Goal: Task Accomplishment & Management: Manage account settings

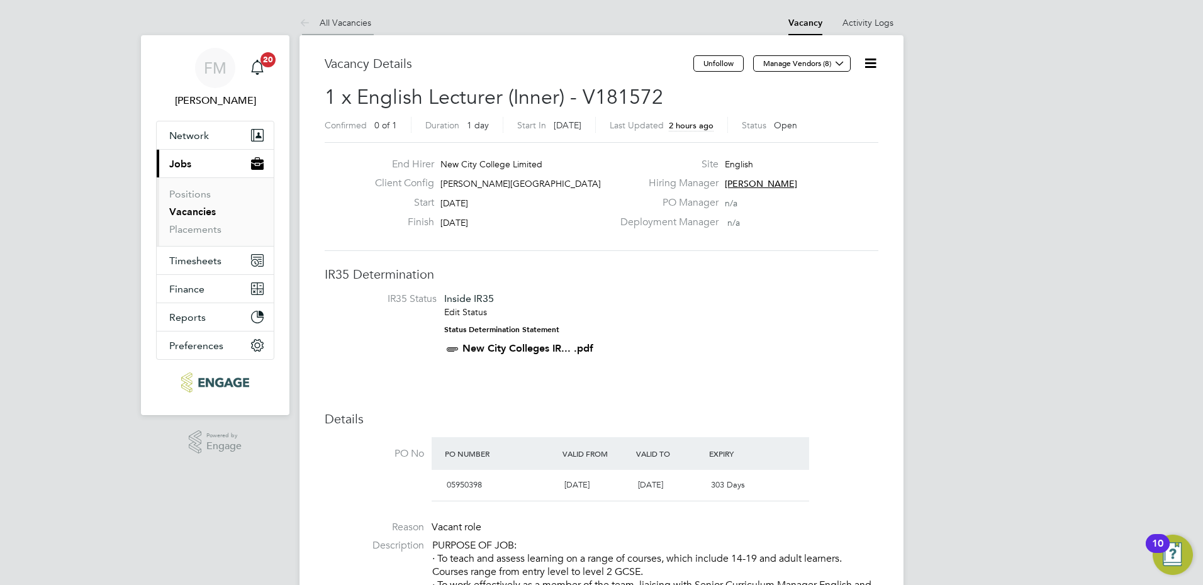
click at [346, 13] on li "All Vacancies" at bounding box center [336, 22] width 72 height 25
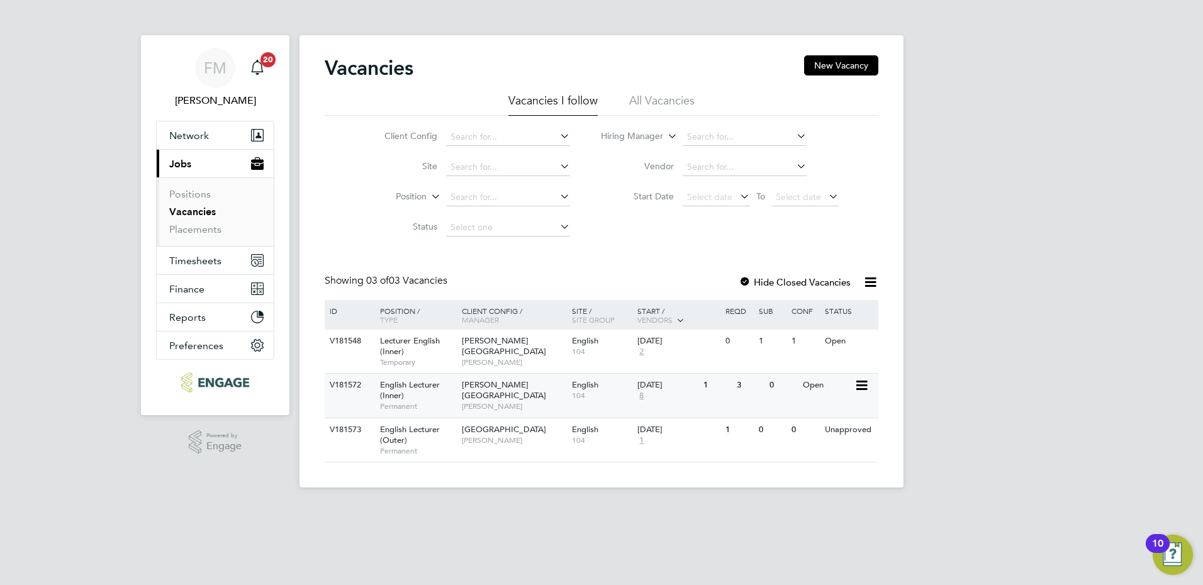
click at [586, 396] on span "104" at bounding box center [602, 396] width 60 height 10
click at [526, 401] on span "[PERSON_NAME]" at bounding box center [514, 406] width 104 height 10
click at [732, 397] on div "1" at bounding box center [716, 385] width 33 height 23
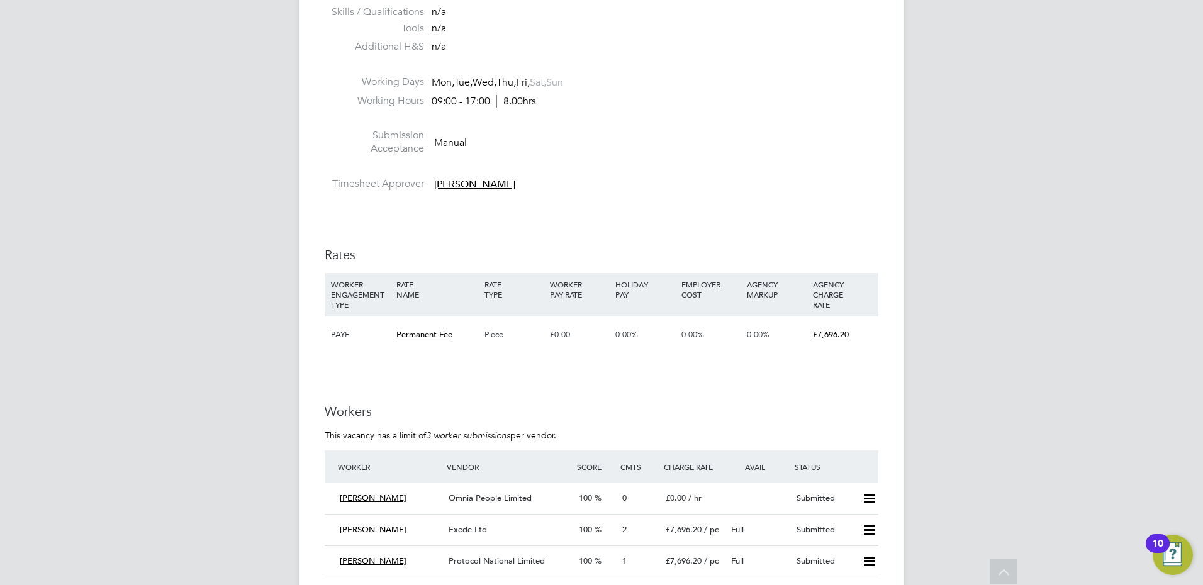
scroll to position [1754, 0]
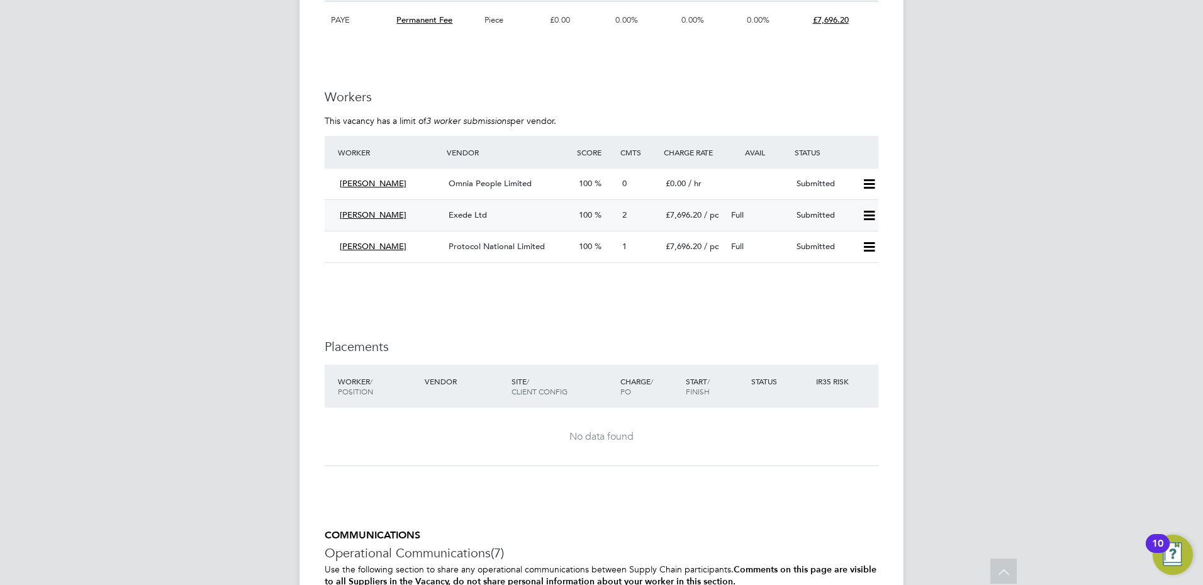
click at [374, 217] on span "[PERSON_NAME]" at bounding box center [373, 215] width 67 height 11
click at [486, 214] on div "Exede Ltd" at bounding box center [509, 215] width 130 height 21
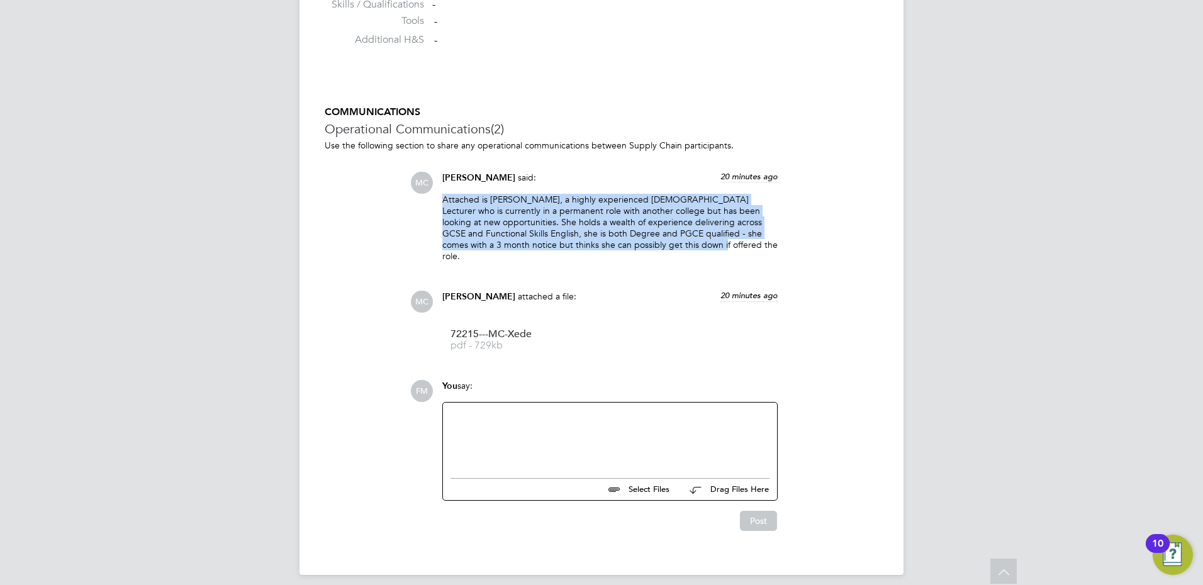
drag, startPoint x: 649, startPoint y: 247, endPoint x: 433, endPoint y: 205, distance: 219.8
click at [433, 205] on div "MC Mark Carter said: 20 minutes ago Attached is Helen, a highly experienced Eng…" at bounding box center [644, 222] width 468 height 100
drag, startPoint x: 433, startPoint y: 205, endPoint x: 311, endPoint y: 230, distance: 123.9
drag, startPoint x: 642, startPoint y: 247, endPoint x: 484, endPoint y: 210, distance: 163.0
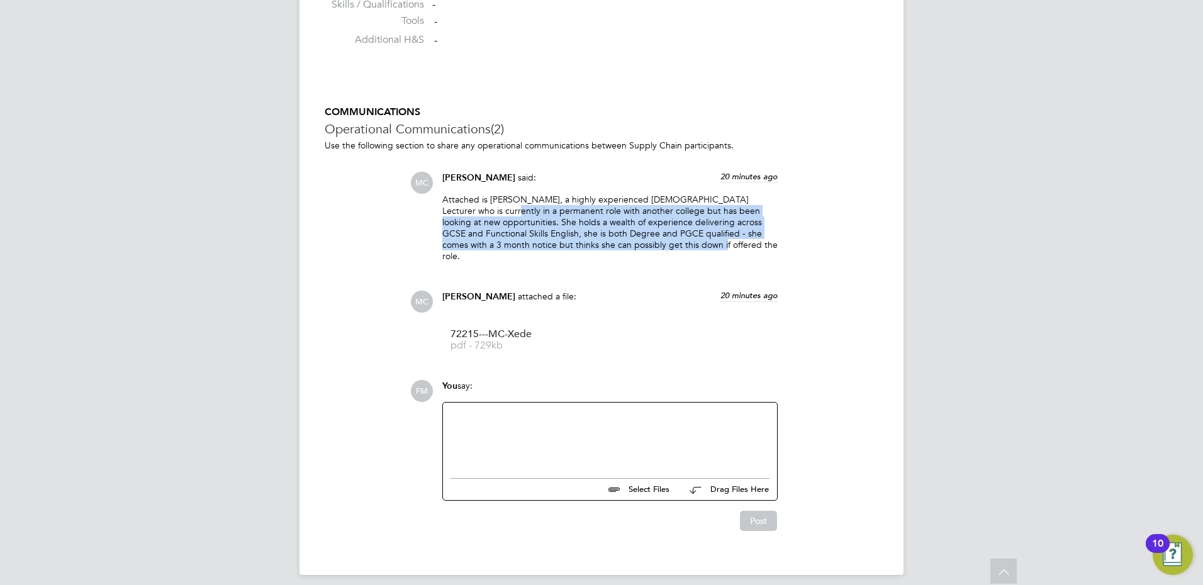
click at [484, 210] on p "Attached is Helen, a highly experienced English Lecturer who is currently in a …" at bounding box center [609, 228] width 335 height 69
drag, startPoint x: 484, startPoint y: 210, endPoint x: 400, endPoint y: 246, distance: 91.3
click at [400, 246] on div "COMMUNICATIONS Operational Communications (2) Use the following section to shar…" at bounding box center [602, 318] width 554 height 425
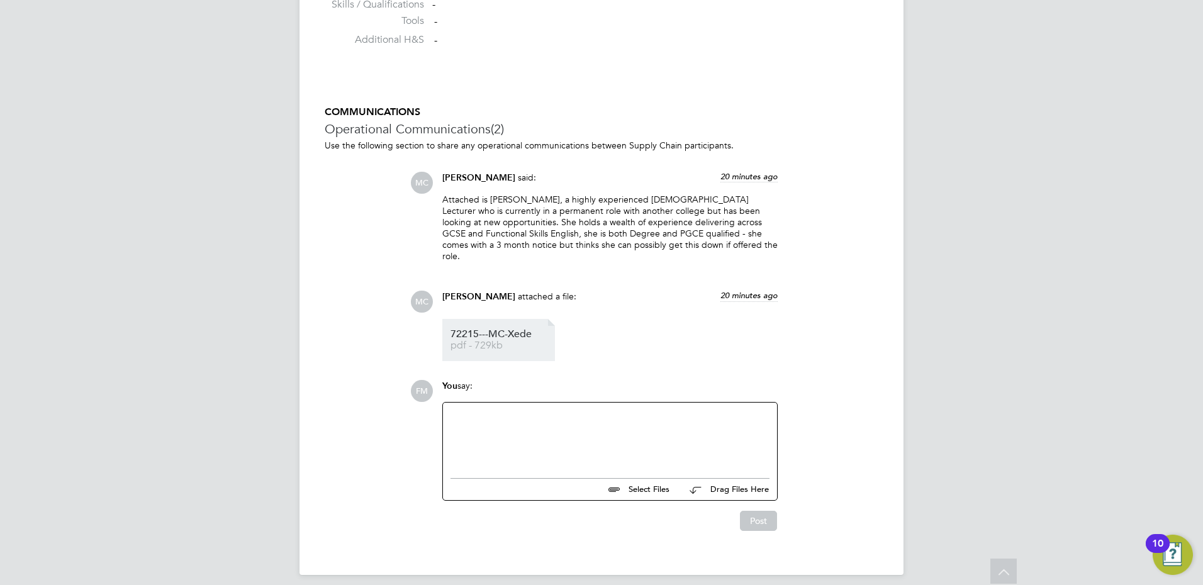
click at [499, 341] on span "pdf - 729kb" at bounding box center [501, 345] width 101 height 9
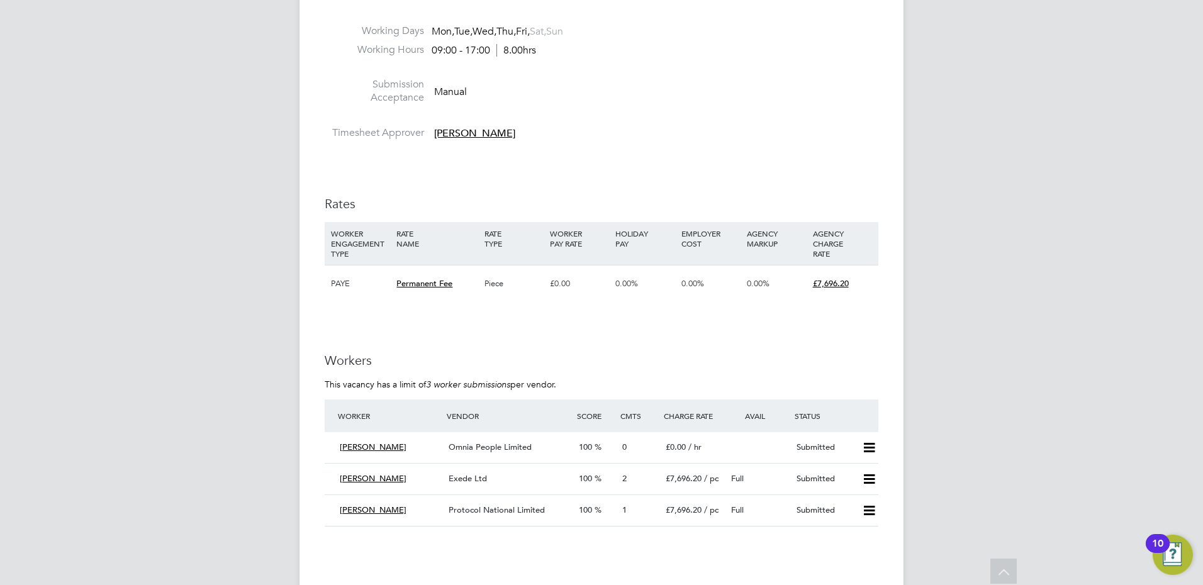
scroll to position [1762, 0]
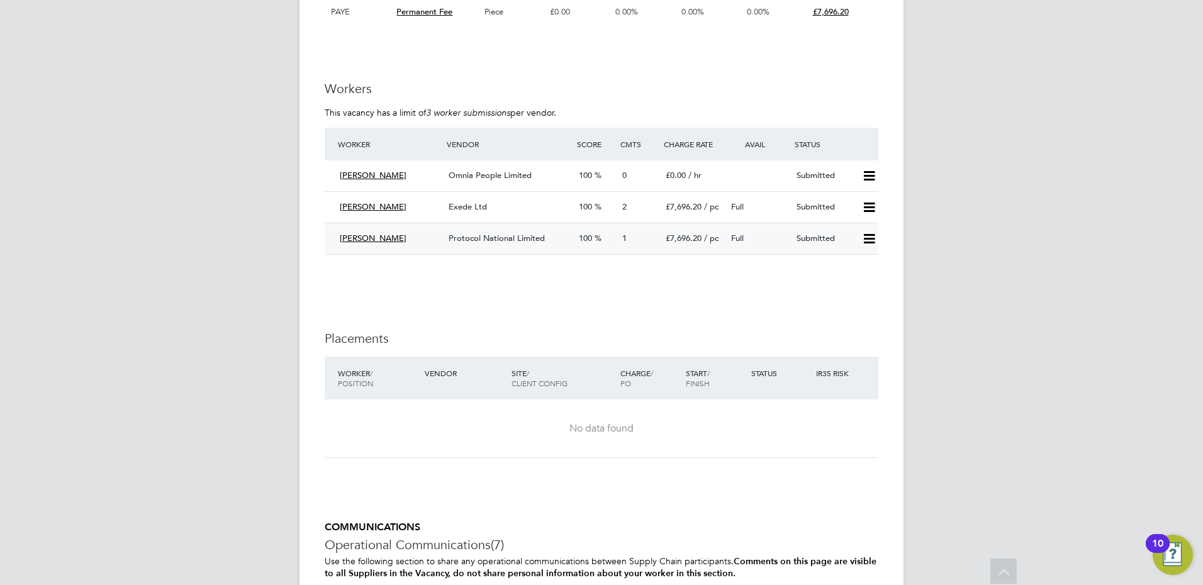
click at [491, 237] on span "Protocol National Limited" at bounding box center [497, 238] width 96 height 11
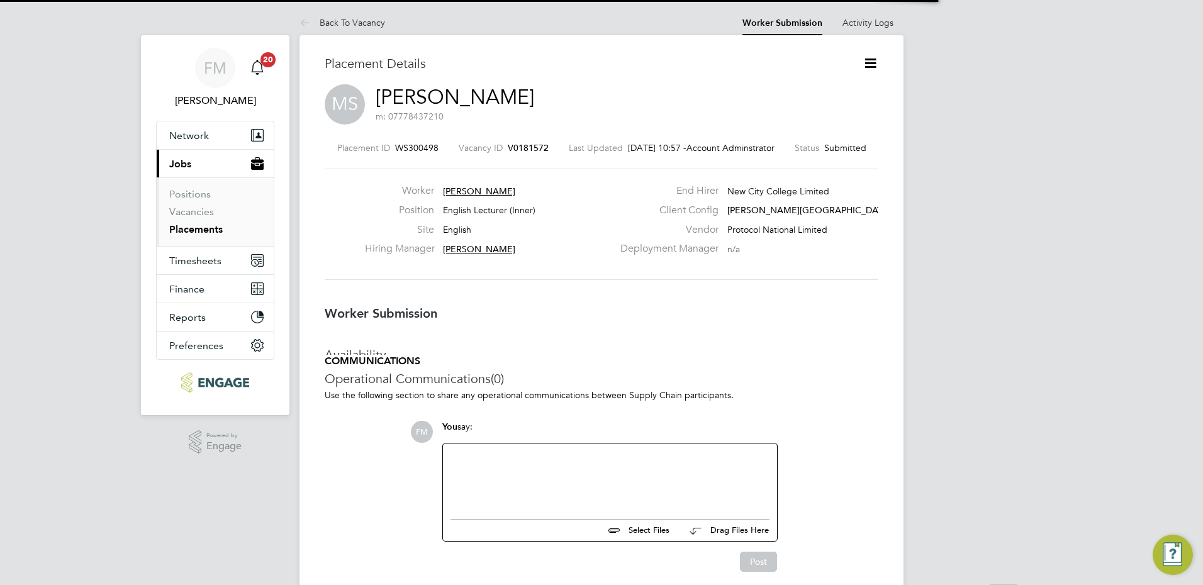
scroll to position [6, 6]
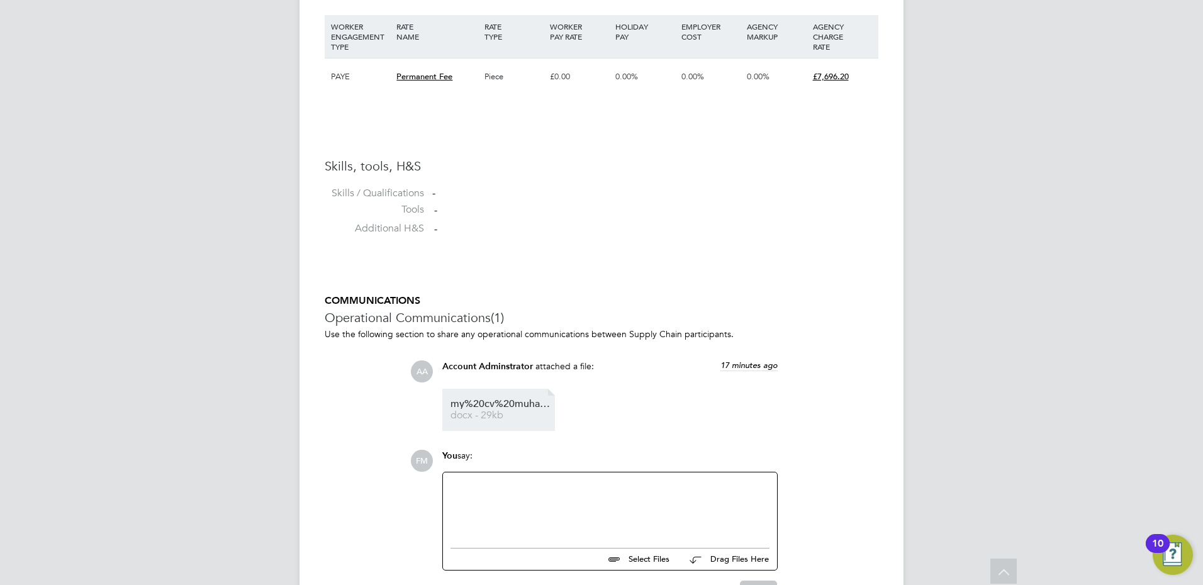
click at [513, 401] on span "my%20cv%20muhammad%20salim%202025%20(1)%20(3)" at bounding box center [501, 404] width 101 height 9
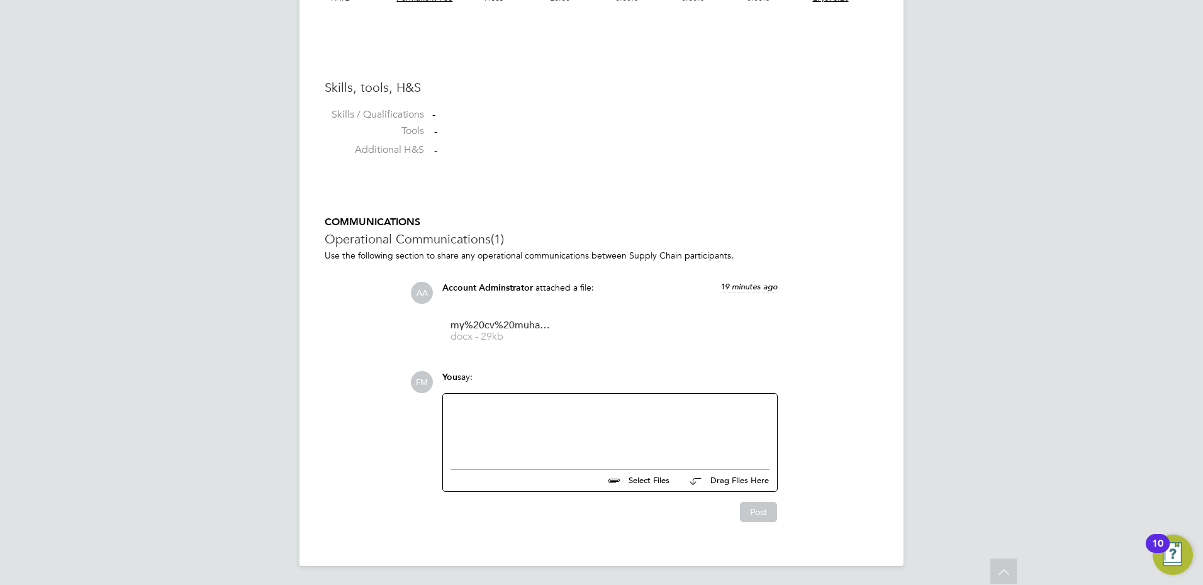
scroll to position [962, 0]
click at [502, 339] on span "docx - 29kb" at bounding box center [501, 335] width 101 height 9
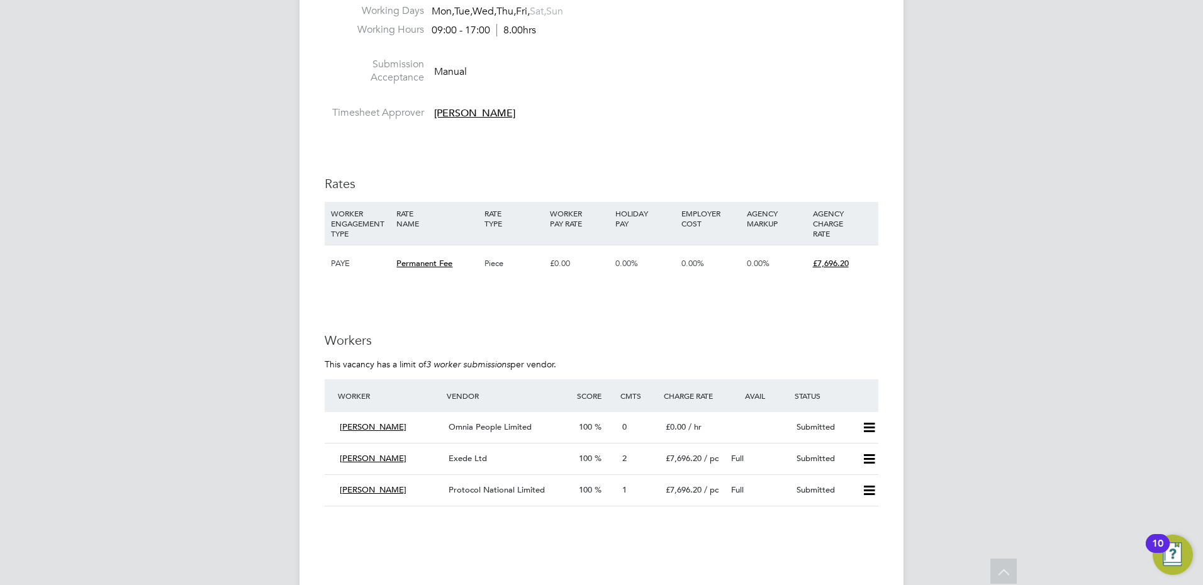
scroll to position [1825, 0]
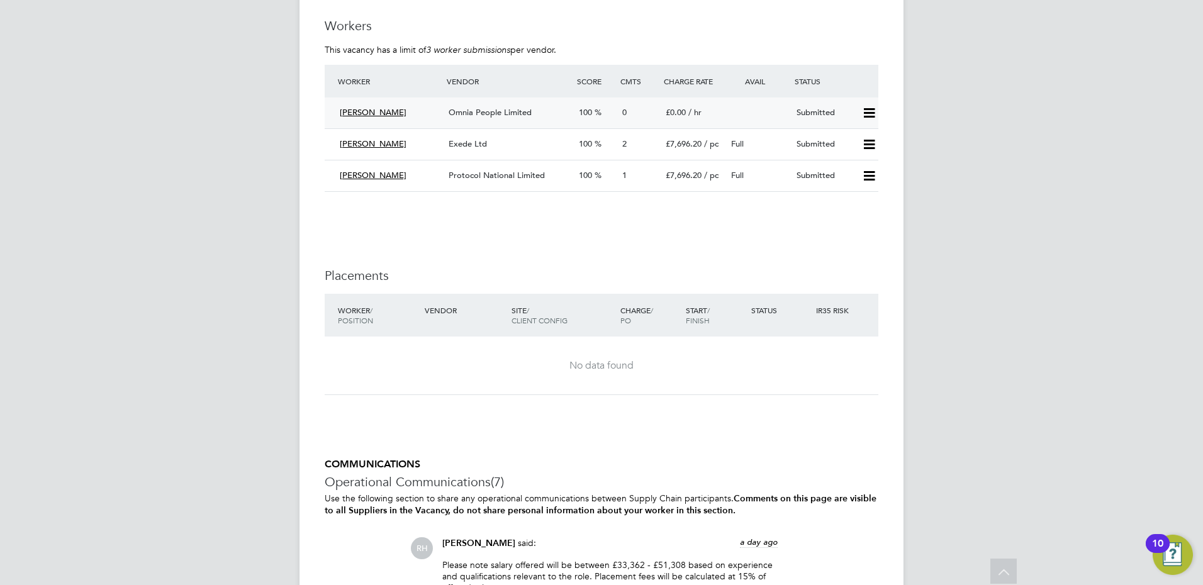
click at [471, 110] on span "Omnia People Limited" at bounding box center [490, 112] width 83 height 11
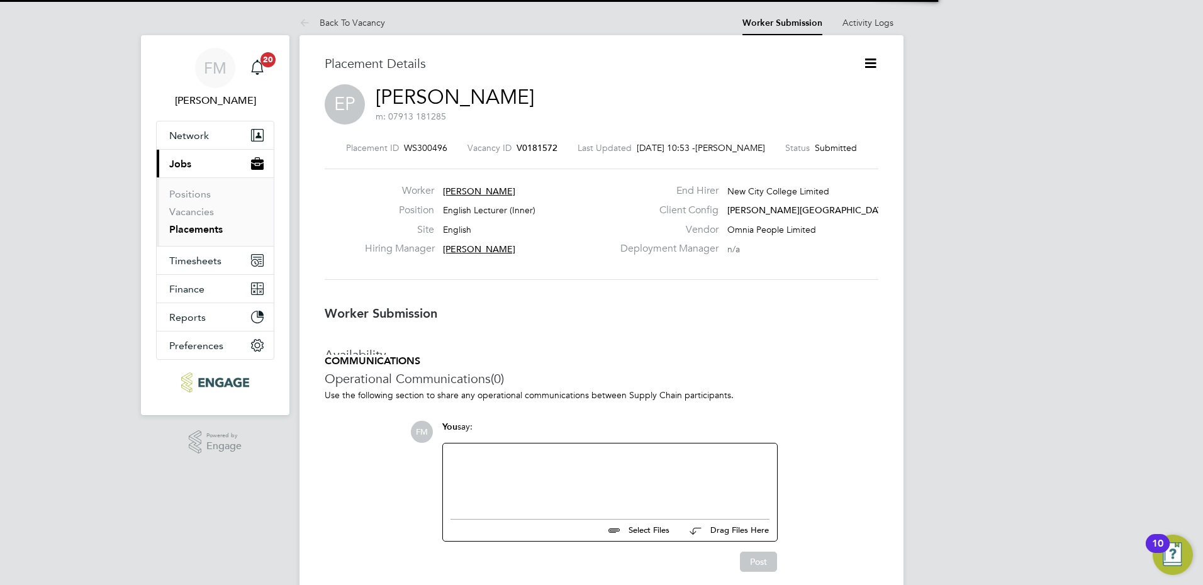
scroll to position [6, 6]
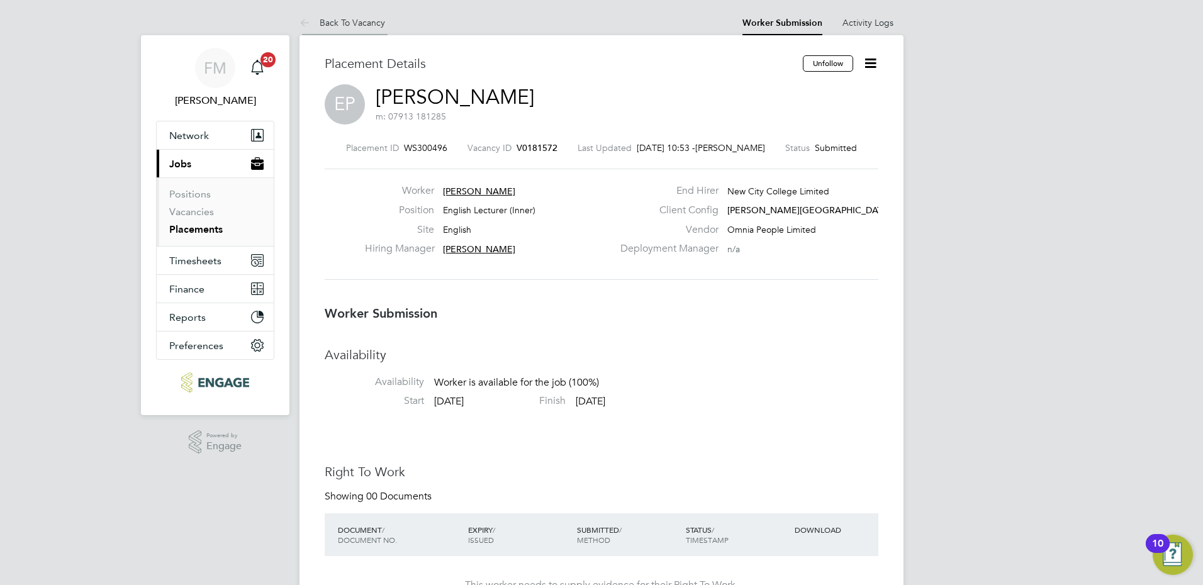
click at [354, 25] on link "Back To Vacancy" at bounding box center [343, 22] width 86 height 11
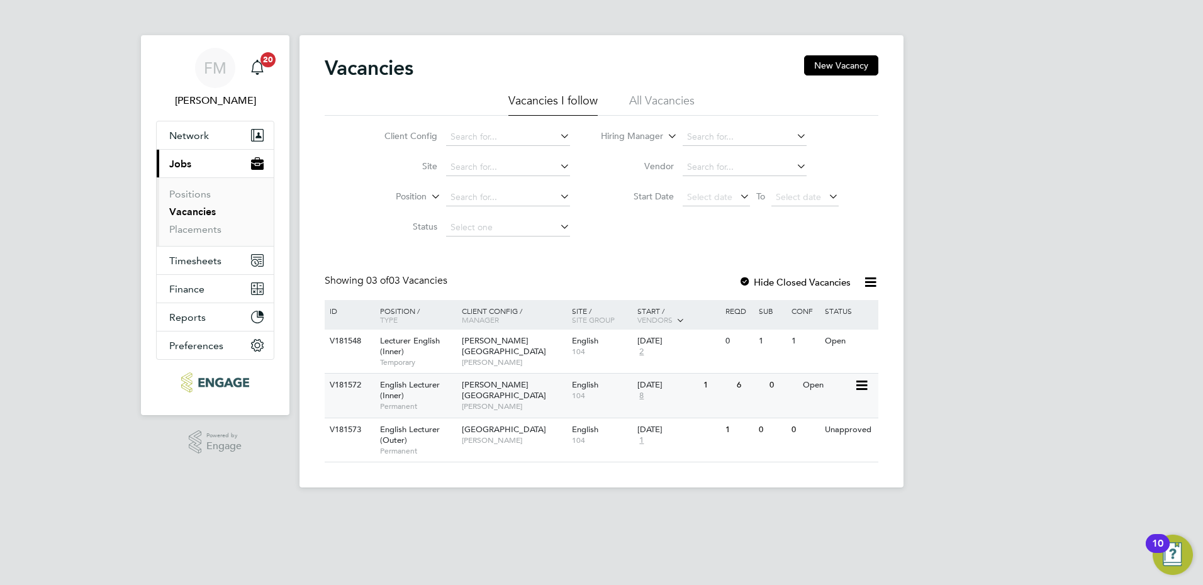
click at [768, 398] on div "V181572 English Lecturer (Inner) Permanent [PERSON_NAME] Campus [PERSON_NAME] E…" at bounding box center [602, 395] width 554 height 44
click at [556, 401] on span "[PERSON_NAME]" at bounding box center [514, 406] width 104 height 10
click at [522, 401] on span "[PERSON_NAME]" at bounding box center [514, 406] width 104 height 10
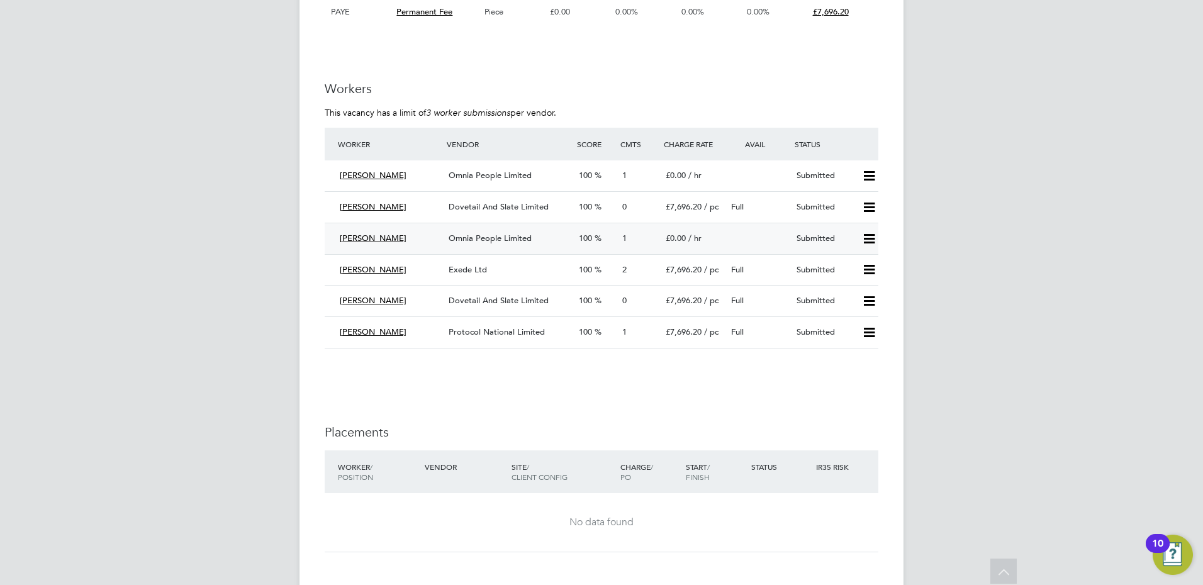
click at [365, 235] on span "Errick Pringle" at bounding box center [373, 238] width 67 height 11
click at [520, 202] on span "Dovetail And Slate Limited" at bounding box center [499, 206] width 100 height 11
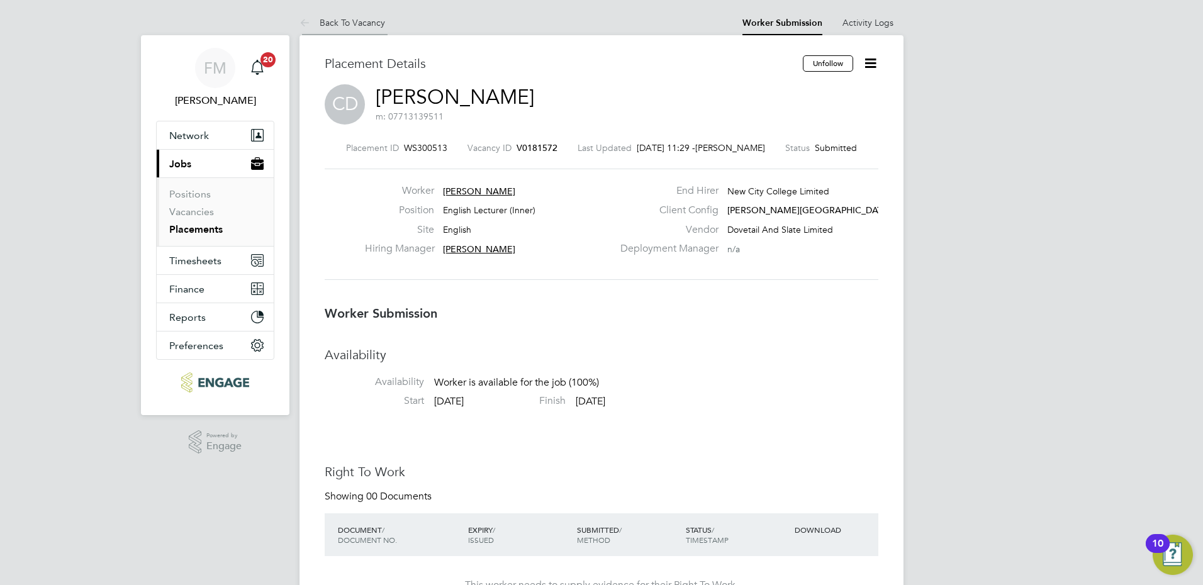
click at [347, 17] on link "Back To Vacancy" at bounding box center [343, 22] width 86 height 11
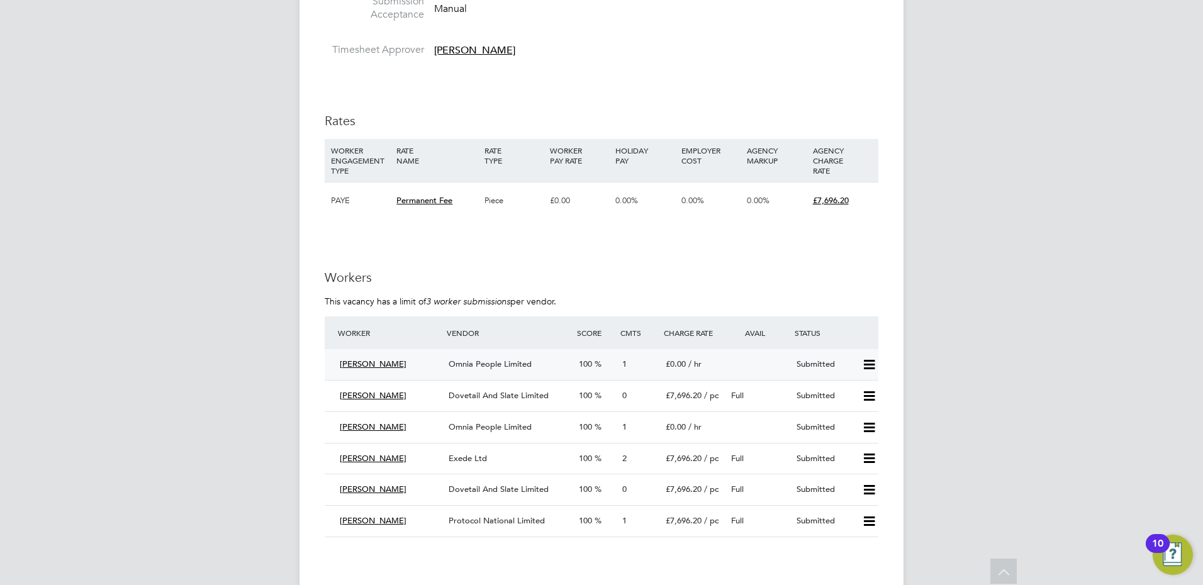
click at [503, 360] on span "Omnia People Limited" at bounding box center [490, 364] width 83 height 11
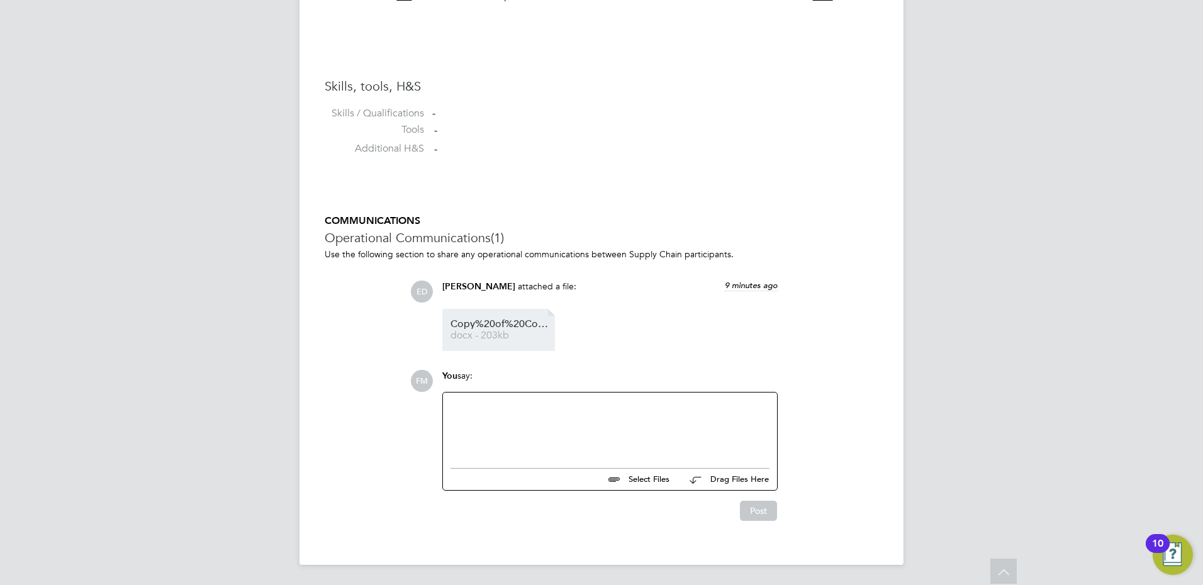
click at [520, 328] on span "Copy%20of%20Copy%20of%20CV%20Caroline%20Hollis%20new" at bounding box center [501, 324] width 101 height 9
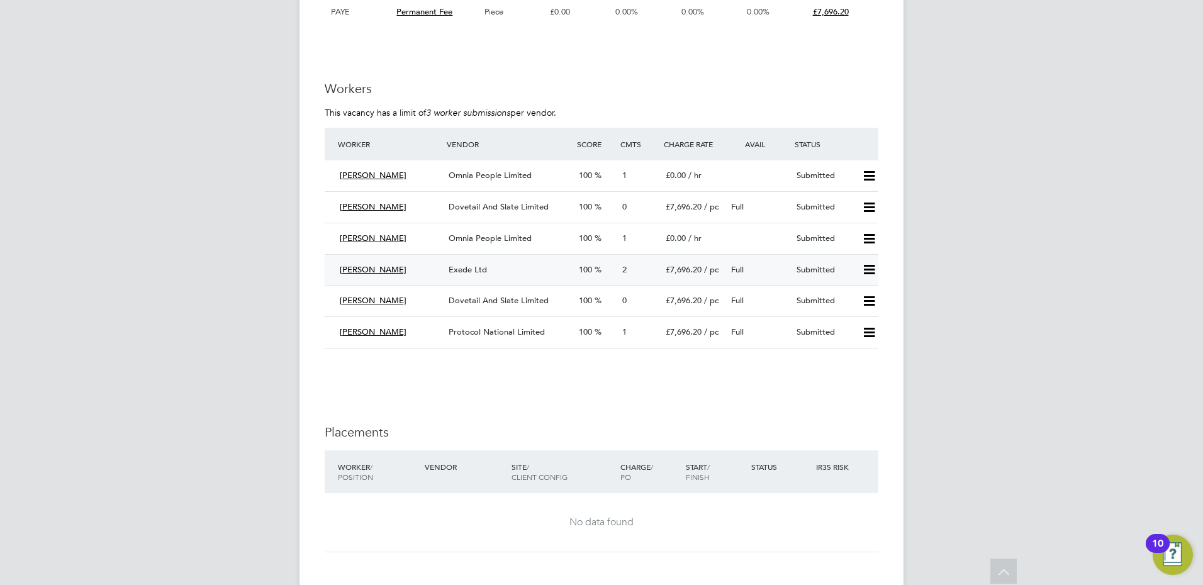
click at [477, 264] on span "Exede Ltd" at bounding box center [468, 269] width 38 height 11
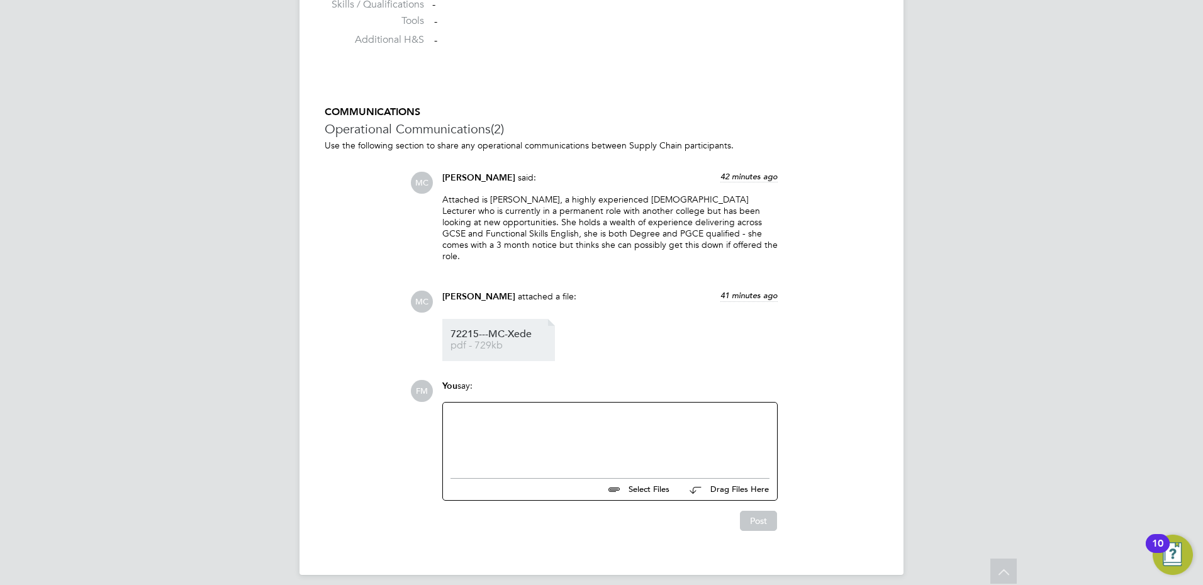
click at [492, 330] on span "72215---MC-Xede" at bounding box center [501, 334] width 101 height 9
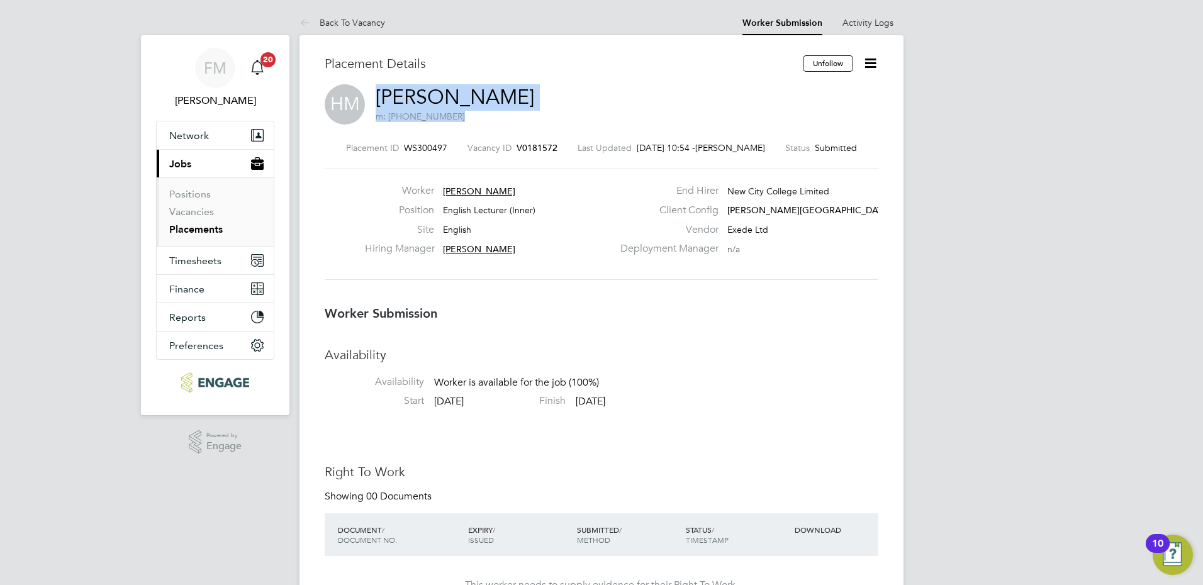
drag, startPoint x: 535, startPoint y: 91, endPoint x: 368, endPoint y: 84, distance: 166.9
click at [368, 84] on div "HM Helen Mcmahon m: +44 7774167059" at bounding box center [602, 105] width 554 height 43
drag, startPoint x: 368, startPoint y: 84, endPoint x: 631, endPoint y: 92, distance: 263.1
click at [631, 92] on div "HM Helen Mcmahon m: +44 7774167059" at bounding box center [602, 105] width 554 height 43
drag, startPoint x: 541, startPoint y: 94, endPoint x: 380, endPoint y: 91, distance: 160.5
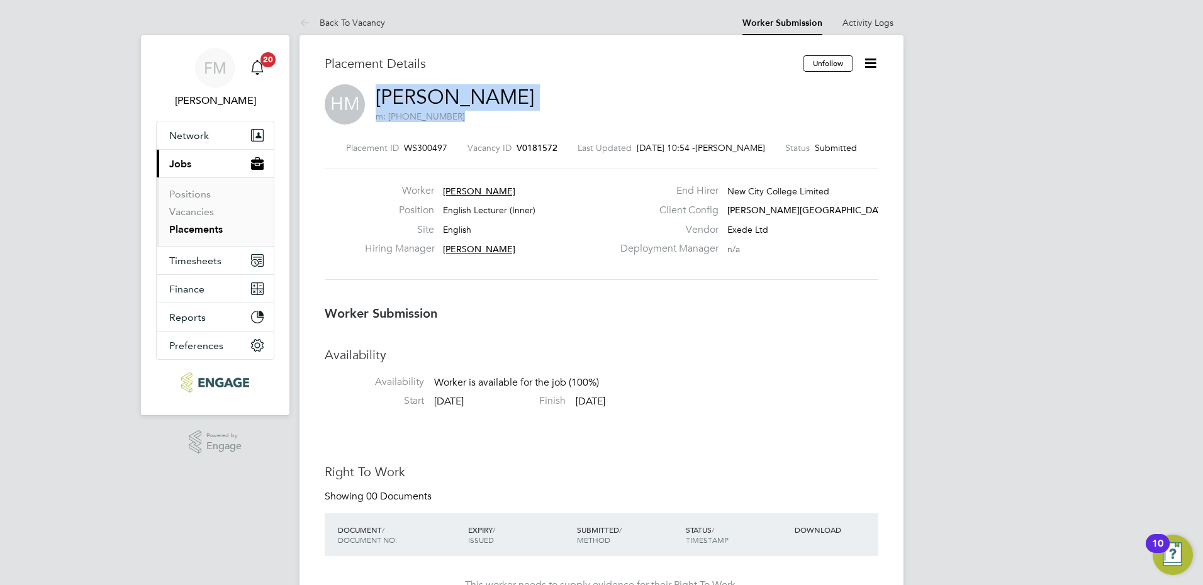
click at [380, 91] on div "HM Helen Mcmahon m: +44 7774167059" at bounding box center [602, 105] width 554 height 43
copy h2 "Helen Mcmahon m: +44 7774167059"
click at [349, 28] on li "Back To Vacancy" at bounding box center [343, 22] width 86 height 25
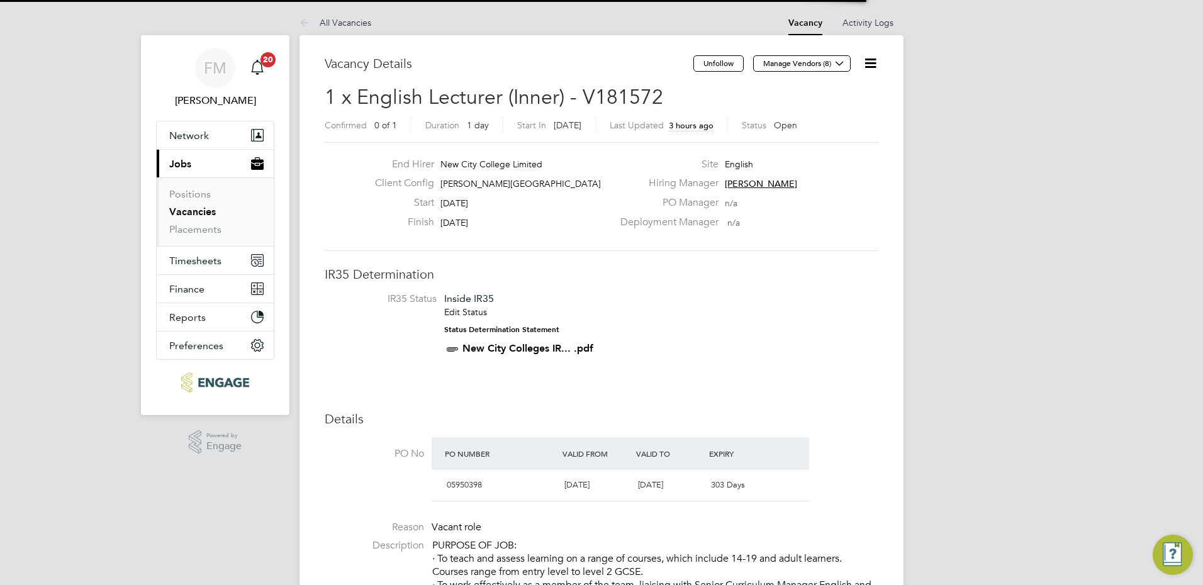
scroll to position [21, 118]
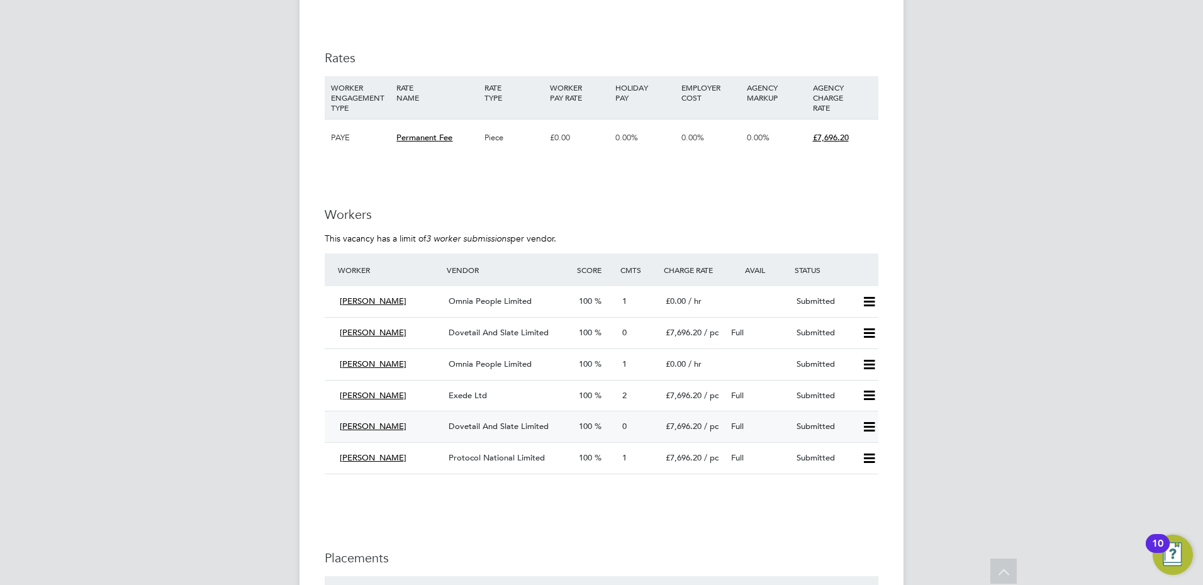
click at [489, 427] on span "Dovetail And Slate Limited" at bounding box center [499, 426] width 100 height 11
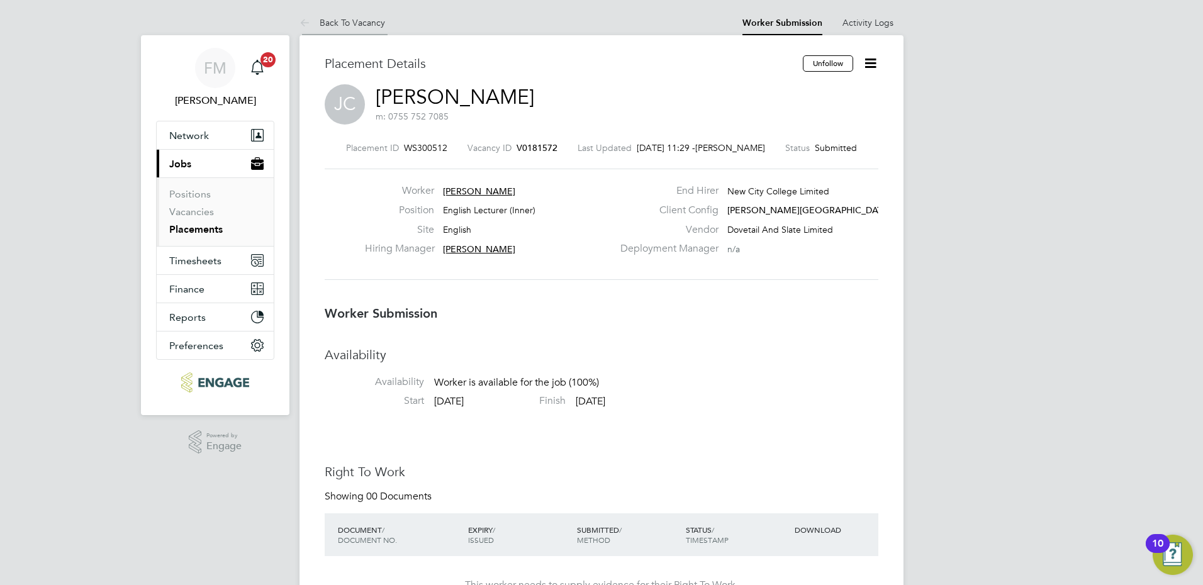
click at [359, 28] on li "Back To Vacancy" at bounding box center [343, 22] width 86 height 25
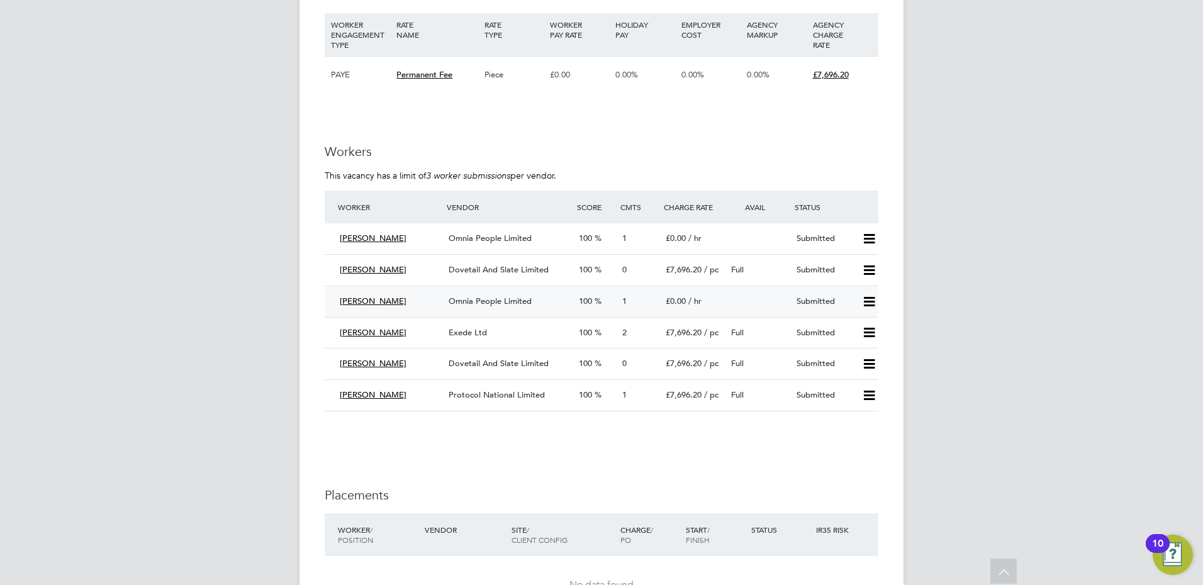
click at [453, 296] on span "Omnia People Limited" at bounding box center [490, 301] width 83 height 11
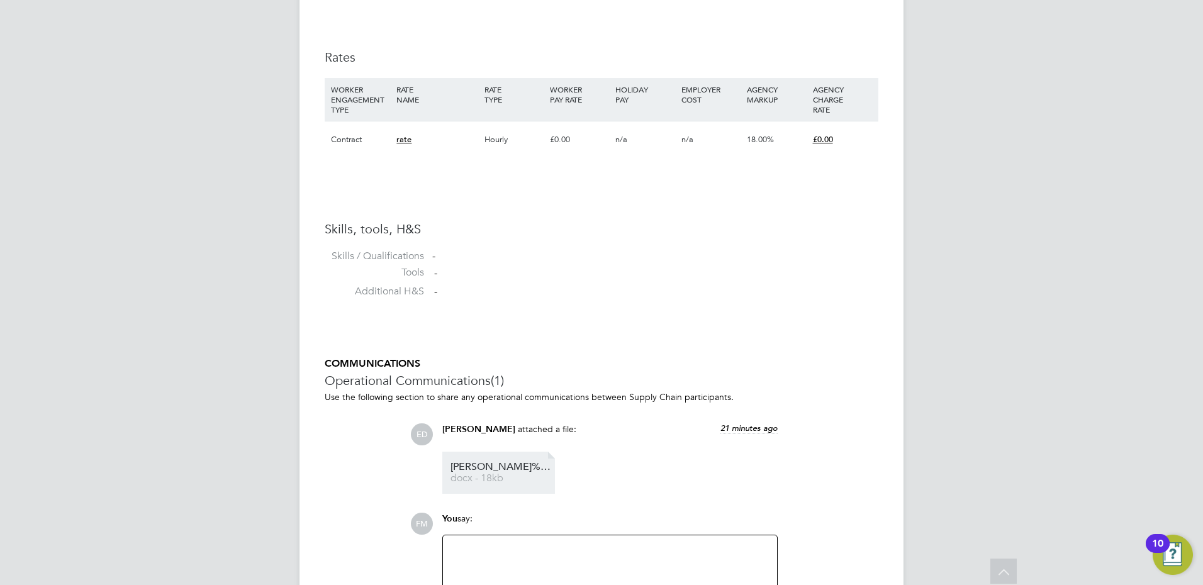
click at [473, 478] on span "docx - 18kb" at bounding box center [501, 478] width 101 height 9
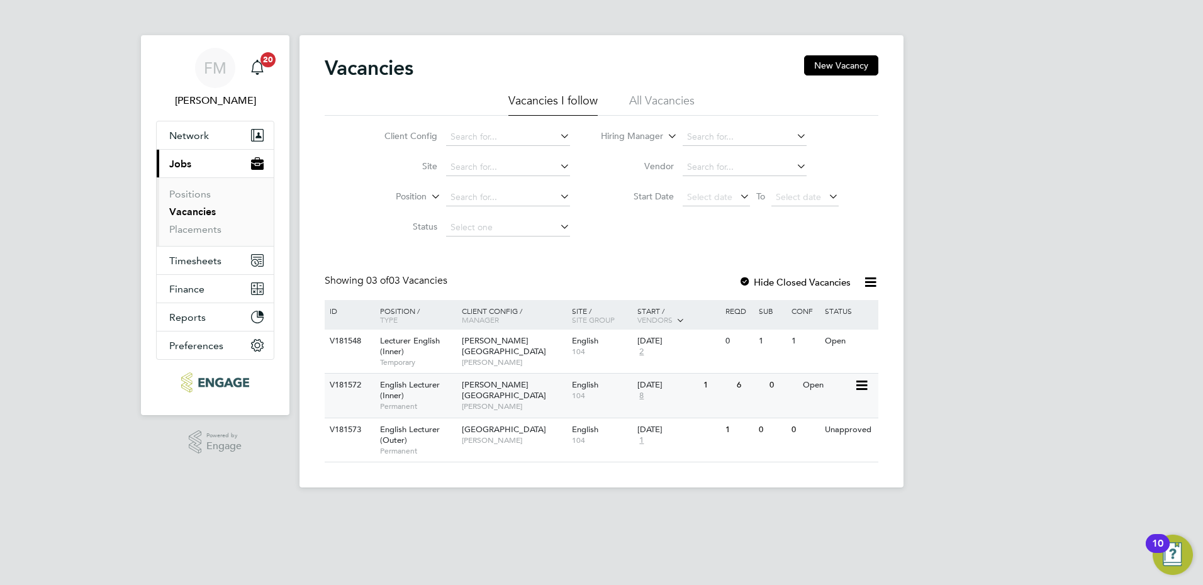
click at [742, 395] on div "6" at bounding box center [750, 385] width 33 height 23
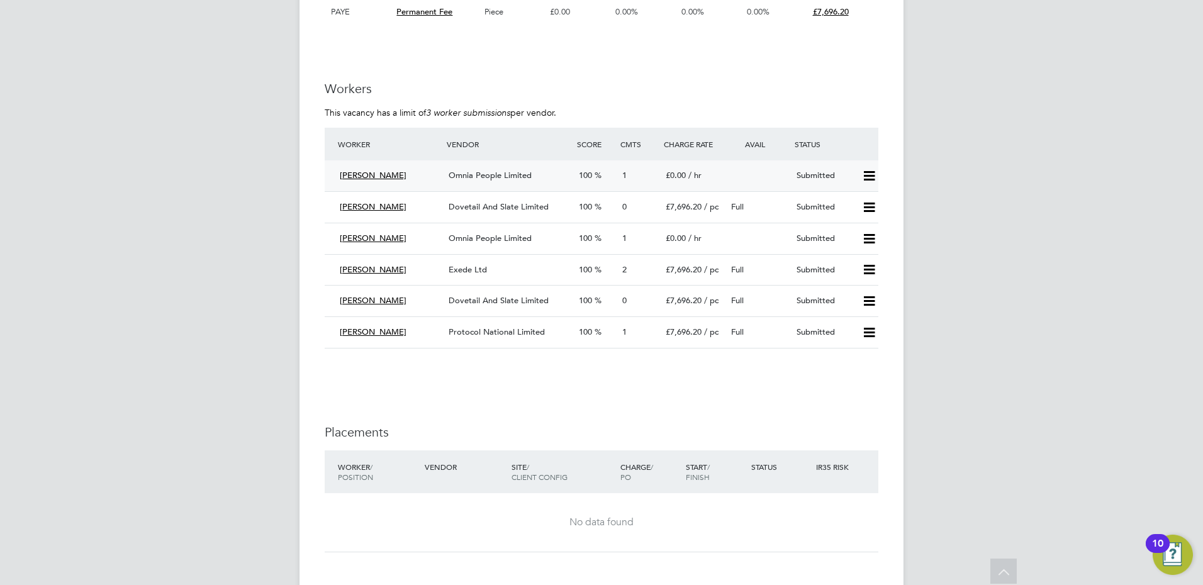
click at [498, 176] on span "Omnia People Limited" at bounding box center [490, 175] width 83 height 11
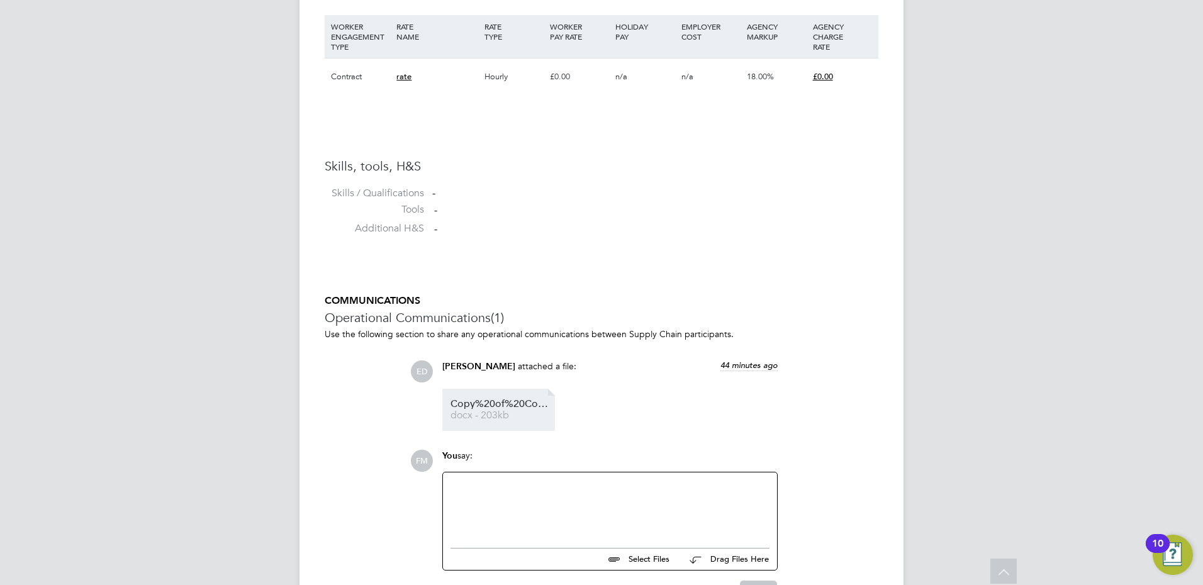
click at [500, 413] on span "docx - 203kb" at bounding box center [501, 415] width 101 height 9
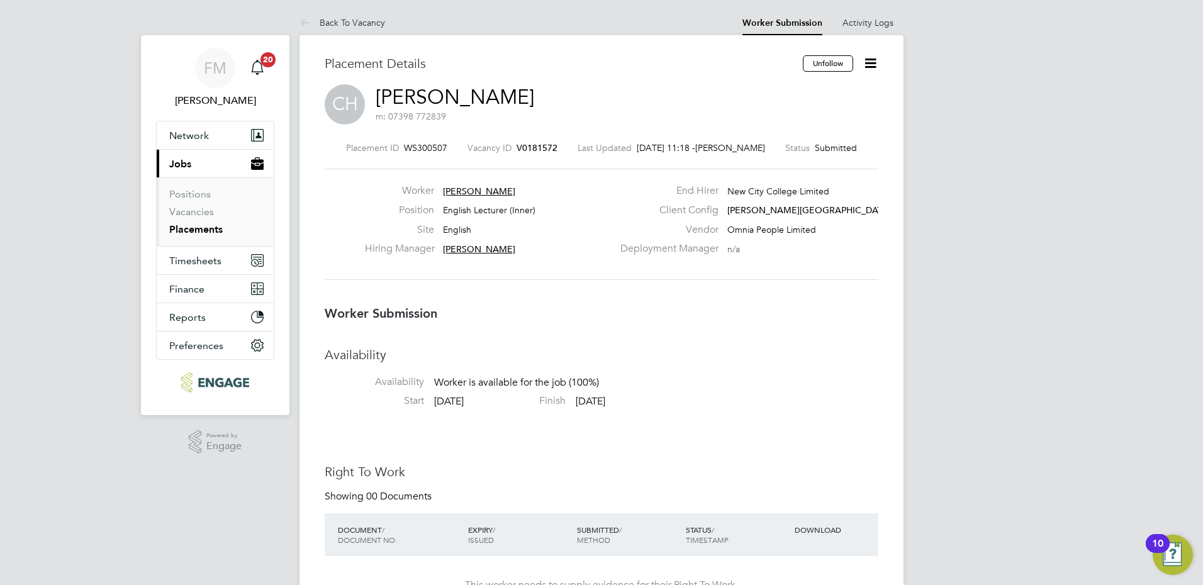
click at [872, 59] on icon at bounding box center [871, 63] width 16 height 16
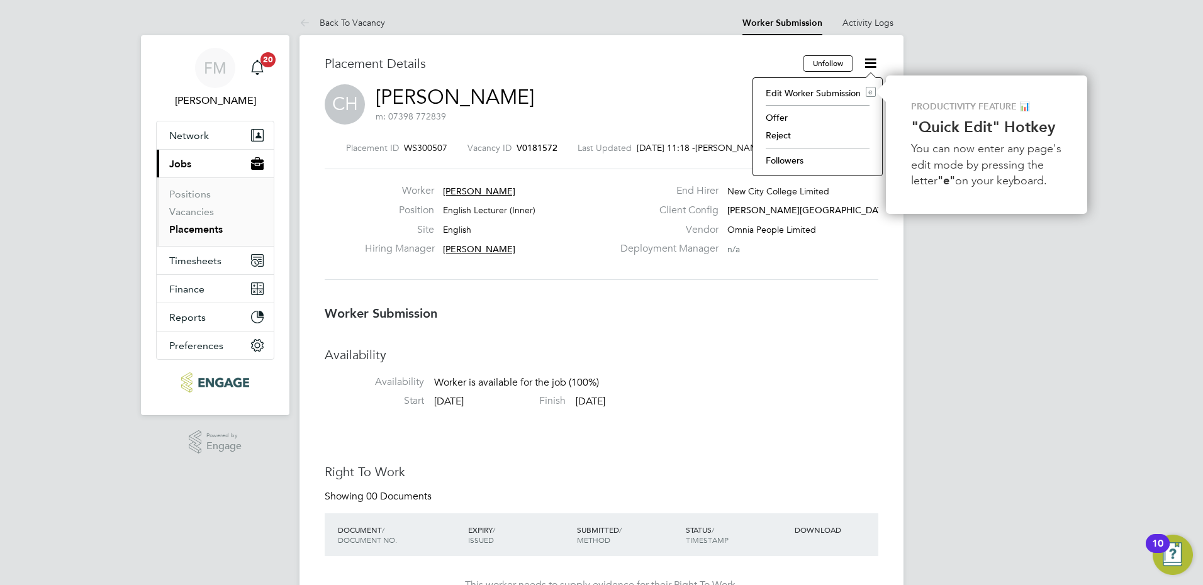
click at [781, 135] on li "Reject" at bounding box center [817, 135] width 116 height 18
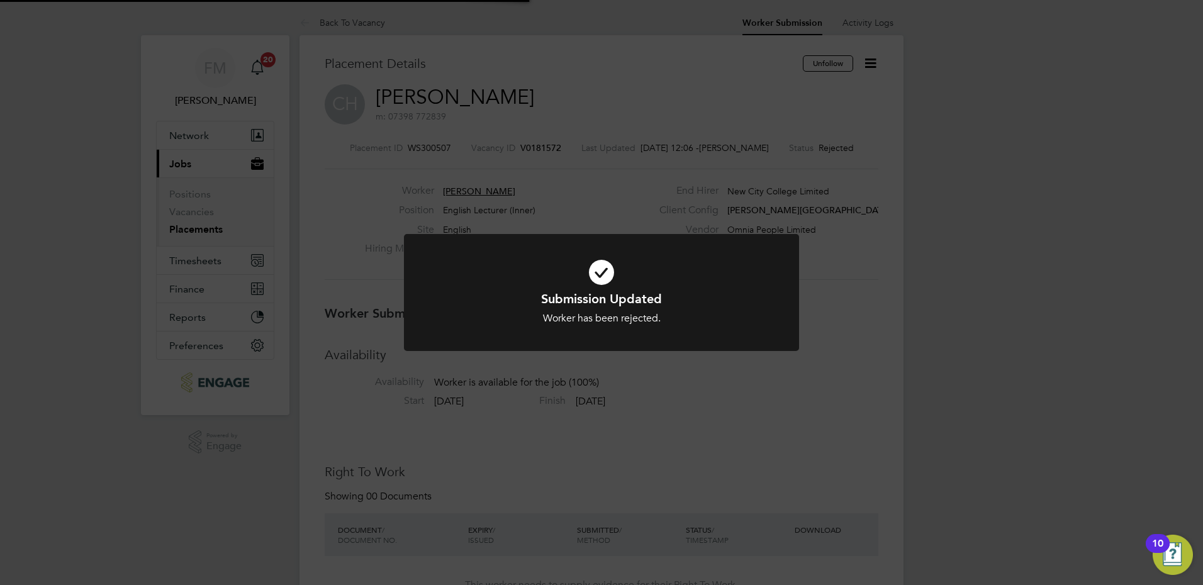
scroll to position [12, 64]
click at [853, 400] on div "Submission Updated Worker has been rejected. Cancel Okay" at bounding box center [601, 292] width 1203 height 585
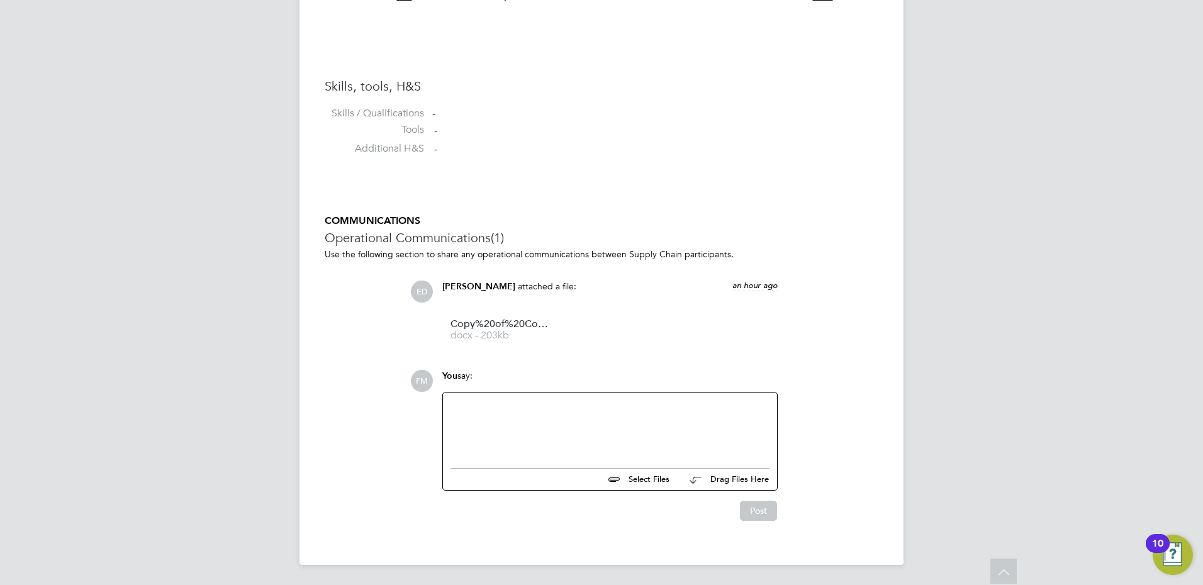
click at [547, 436] on div at bounding box center [610, 427] width 319 height 54
click at [759, 510] on button "Post" at bounding box center [758, 511] width 37 height 20
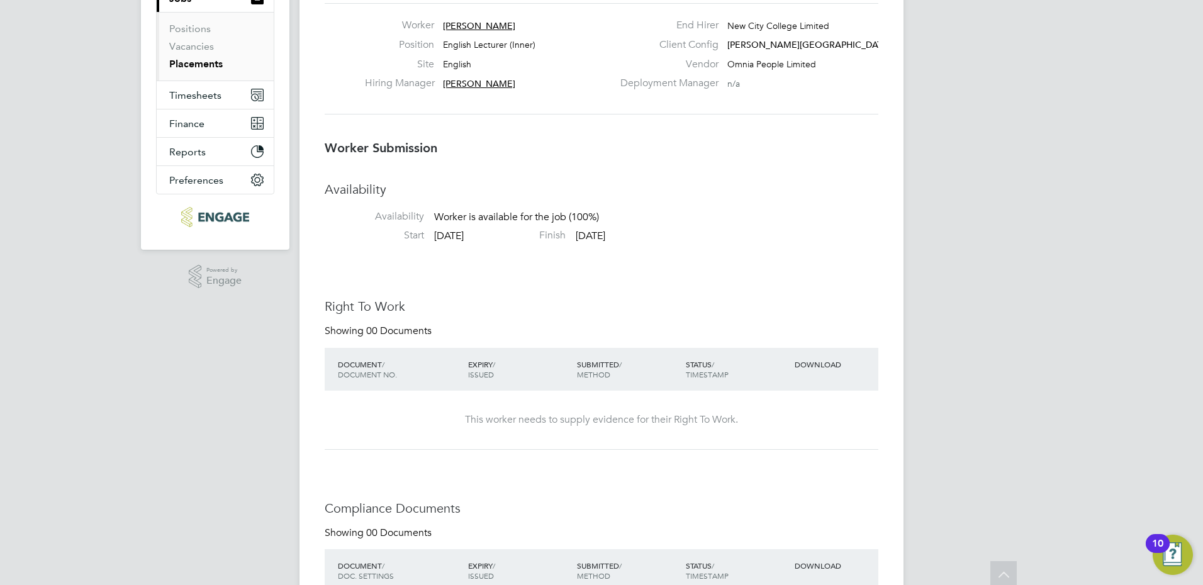
scroll to position [0, 0]
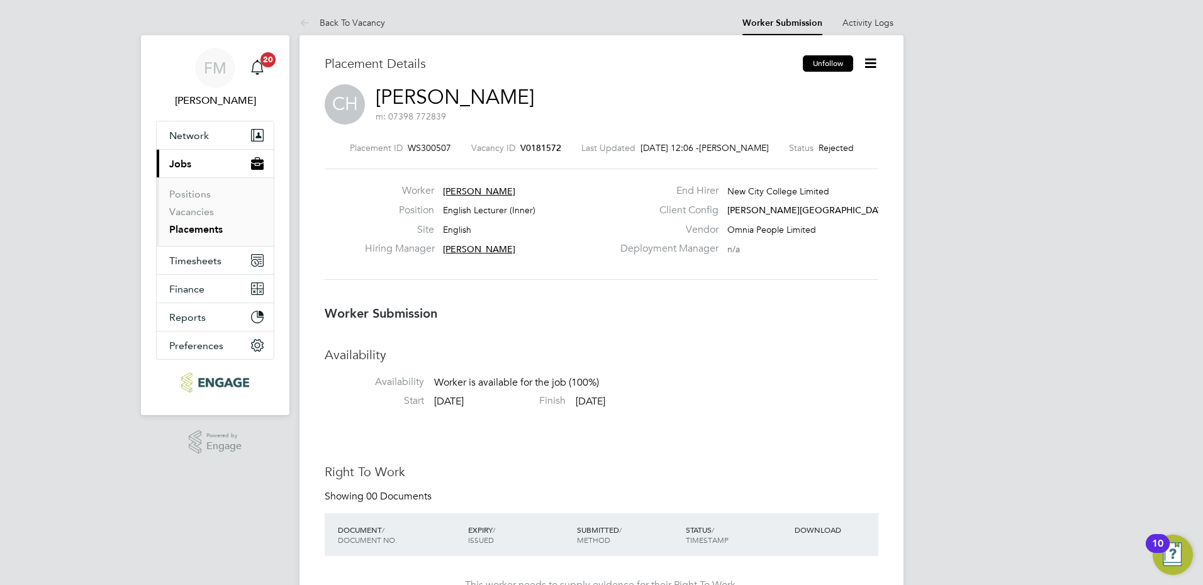
click at [821, 62] on button "Unfollow" at bounding box center [828, 63] width 50 height 16
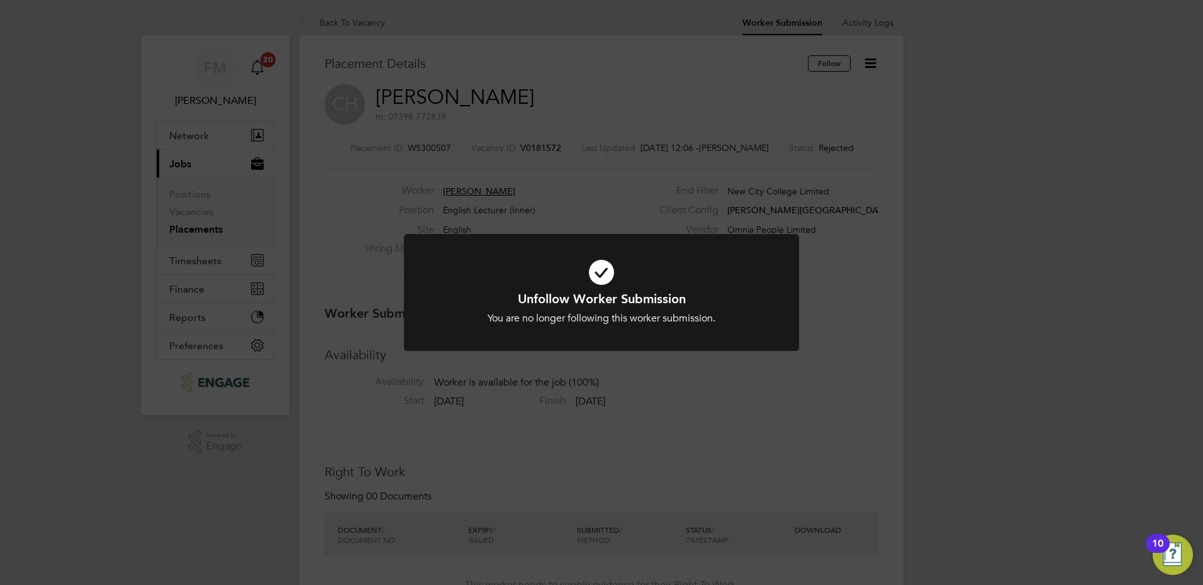
click at [1036, 277] on div "Unfollow Worker Submission You are no longer following this worker submission. …" at bounding box center [601, 292] width 1203 height 585
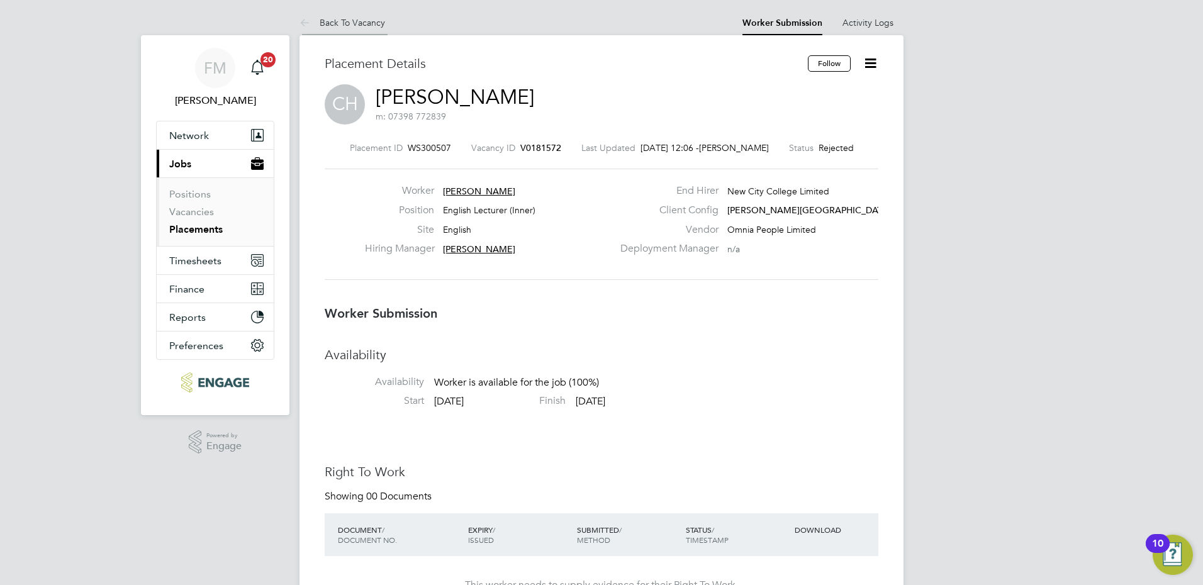
click at [354, 23] on link "Back To Vacancy" at bounding box center [343, 22] width 86 height 11
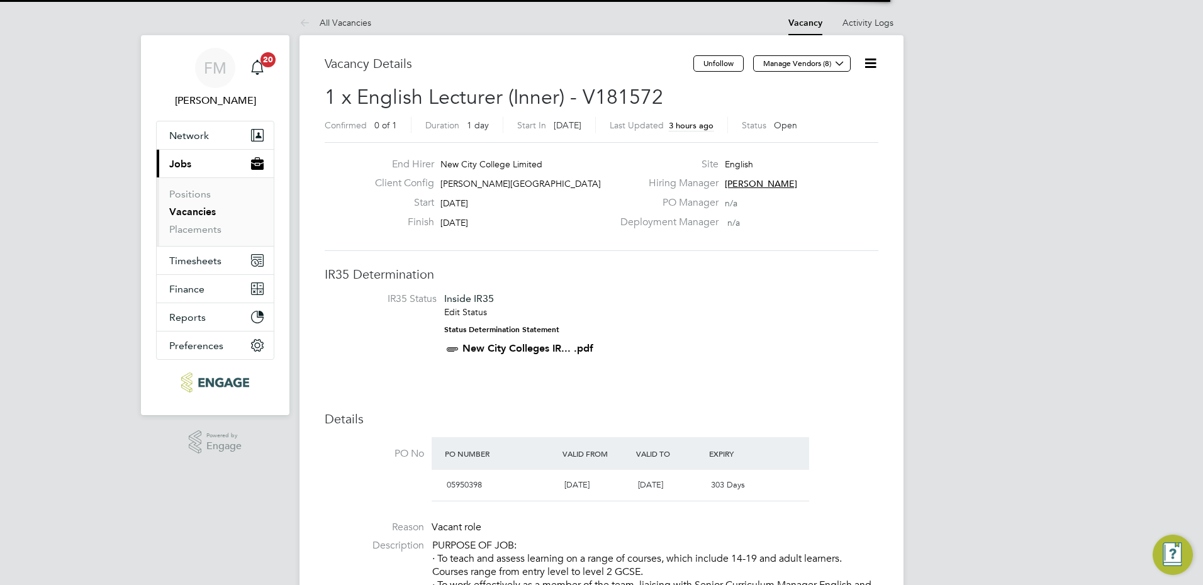
scroll to position [21, 118]
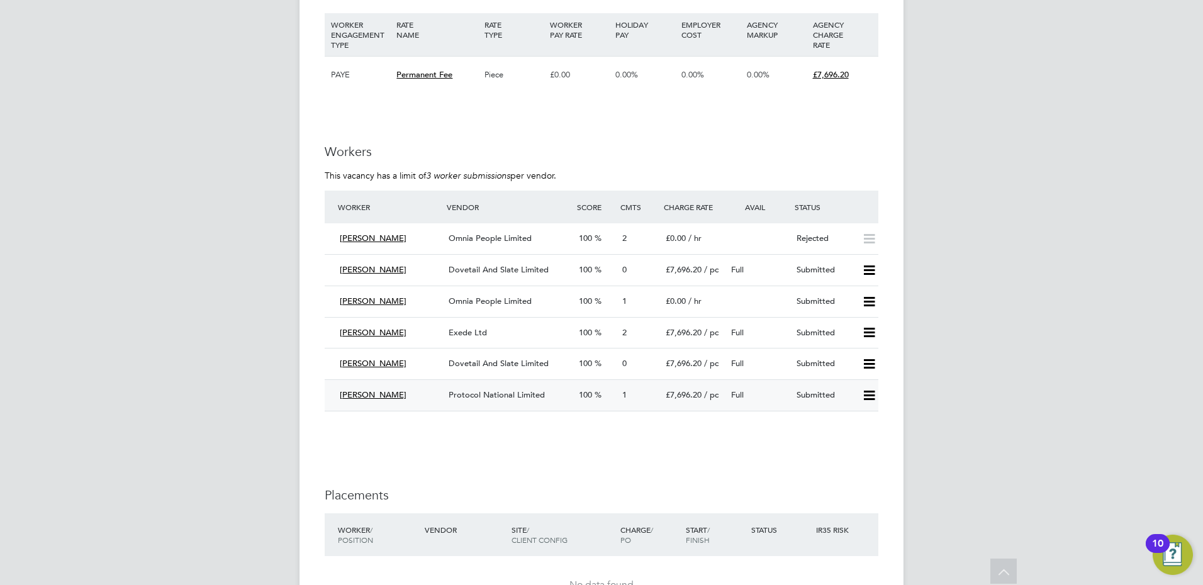
click at [497, 395] on span "Protocol National Limited" at bounding box center [497, 394] width 96 height 11
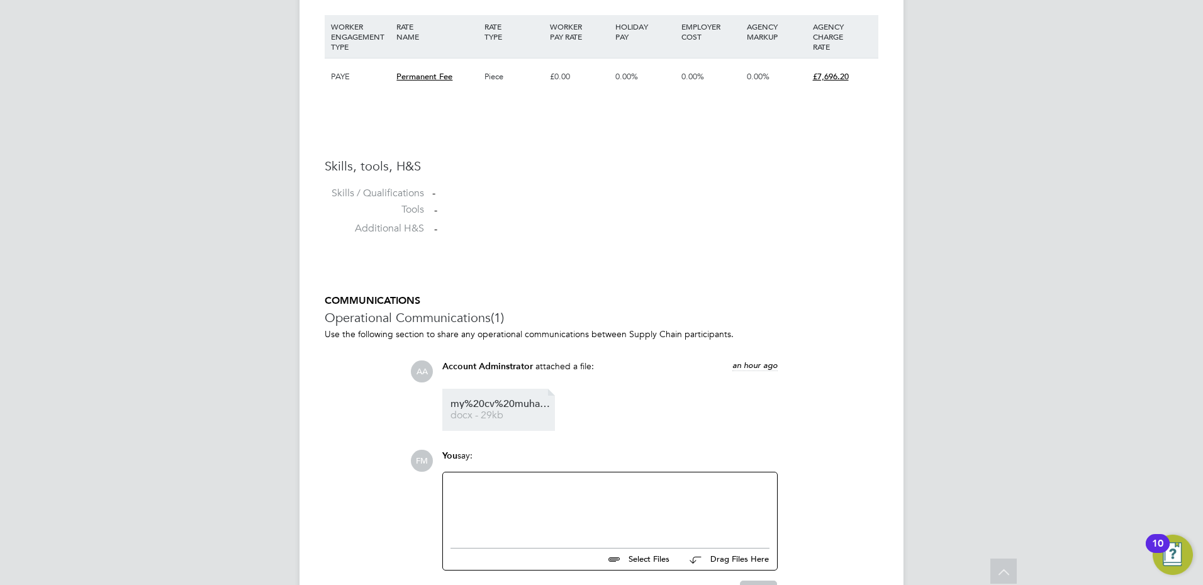
click at [493, 415] on span "docx - 29kb" at bounding box center [501, 415] width 101 height 9
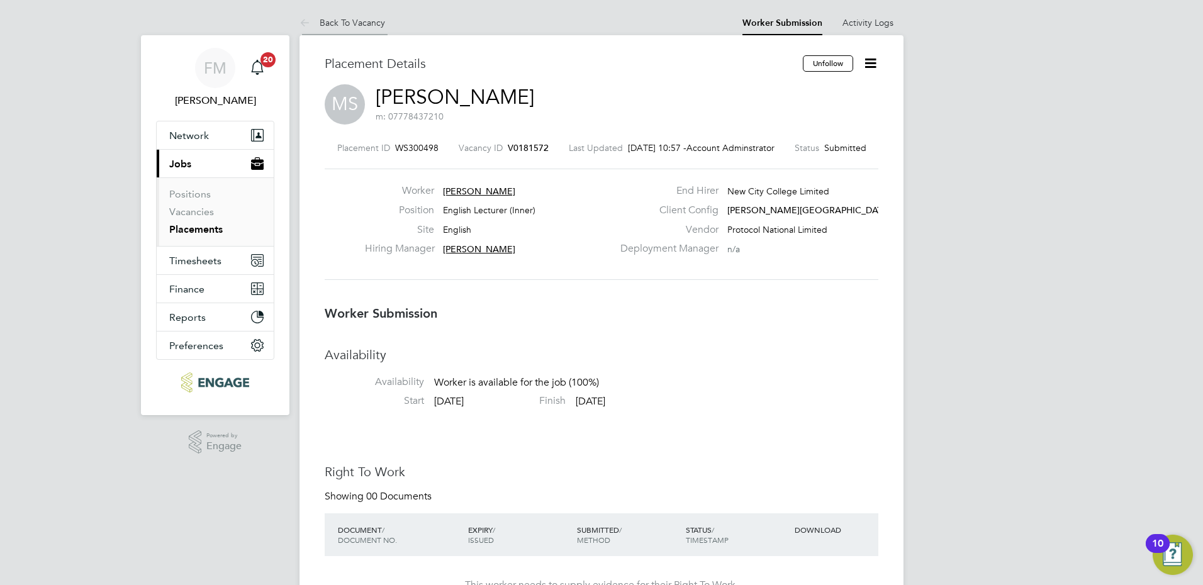
click at [381, 21] on link "Back To Vacancy" at bounding box center [343, 22] width 86 height 11
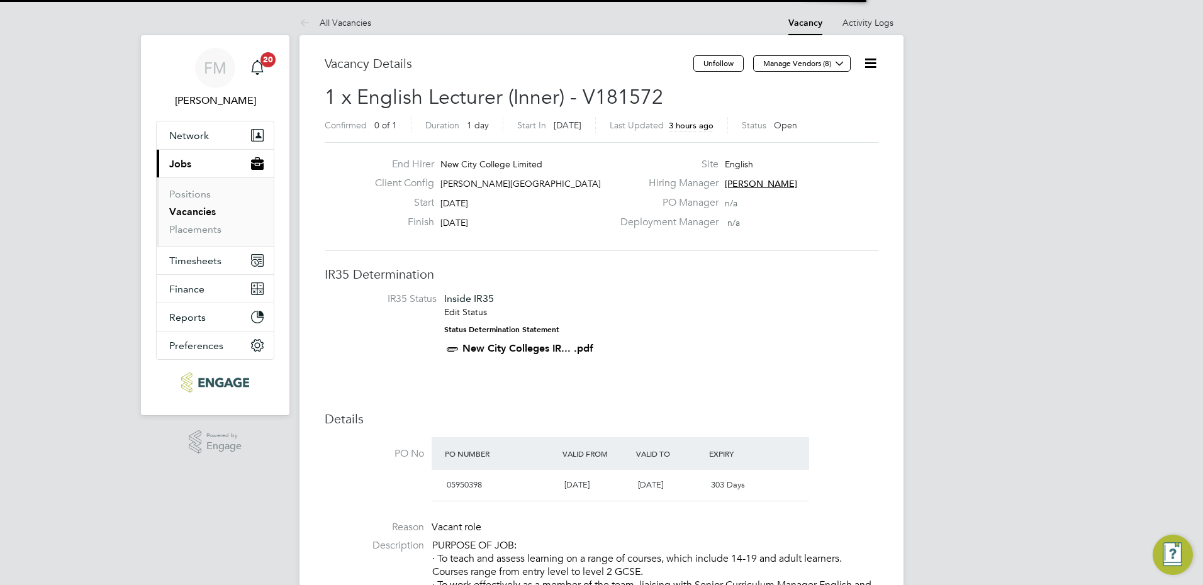
scroll to position [21, 109]
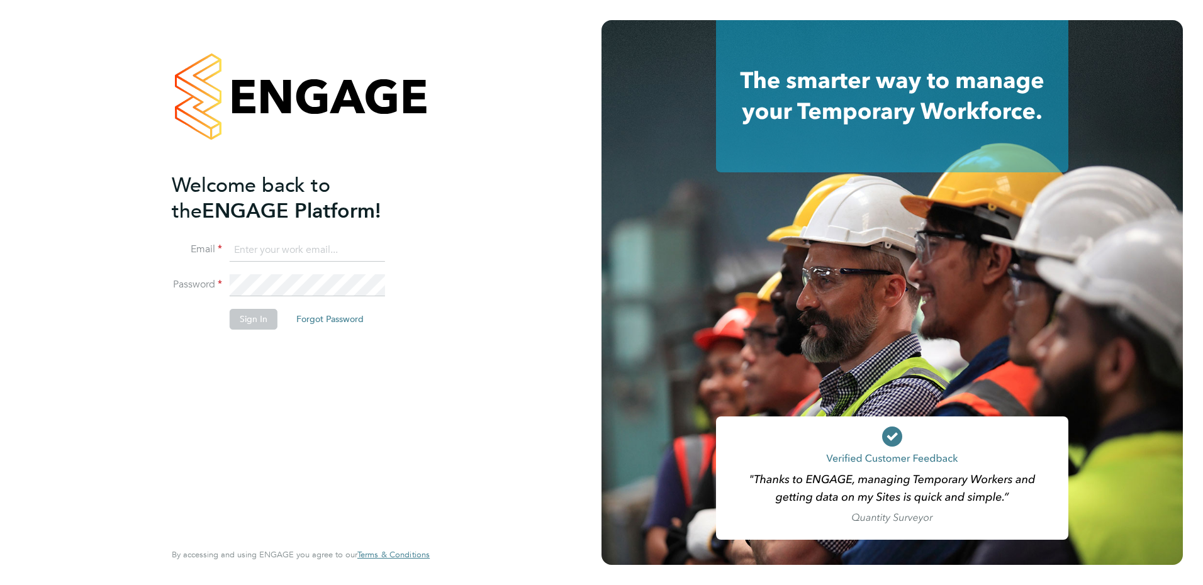
type input "[PERSON_NAME][EMAIL_ADDRESS][PERSON_NAME][DOMAIN_NAME]"
click at [254, 320] on button "Sign In" at bounding box center [254, 319] width 48 height 20
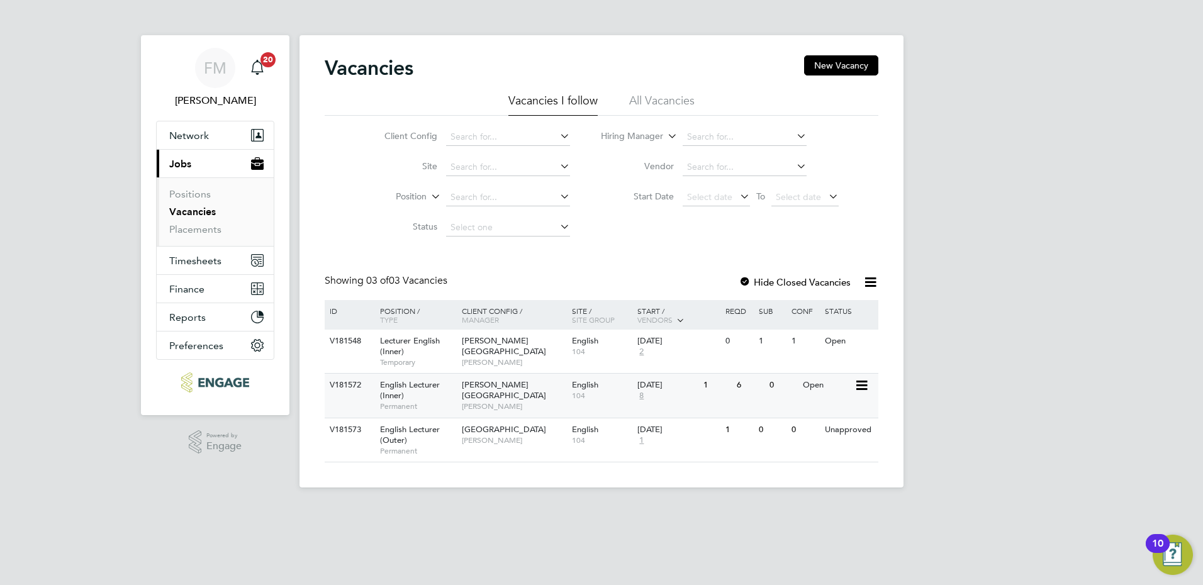
click at [749, 390] on div "6" at bounding box center [750, 385] width 33 height 23
